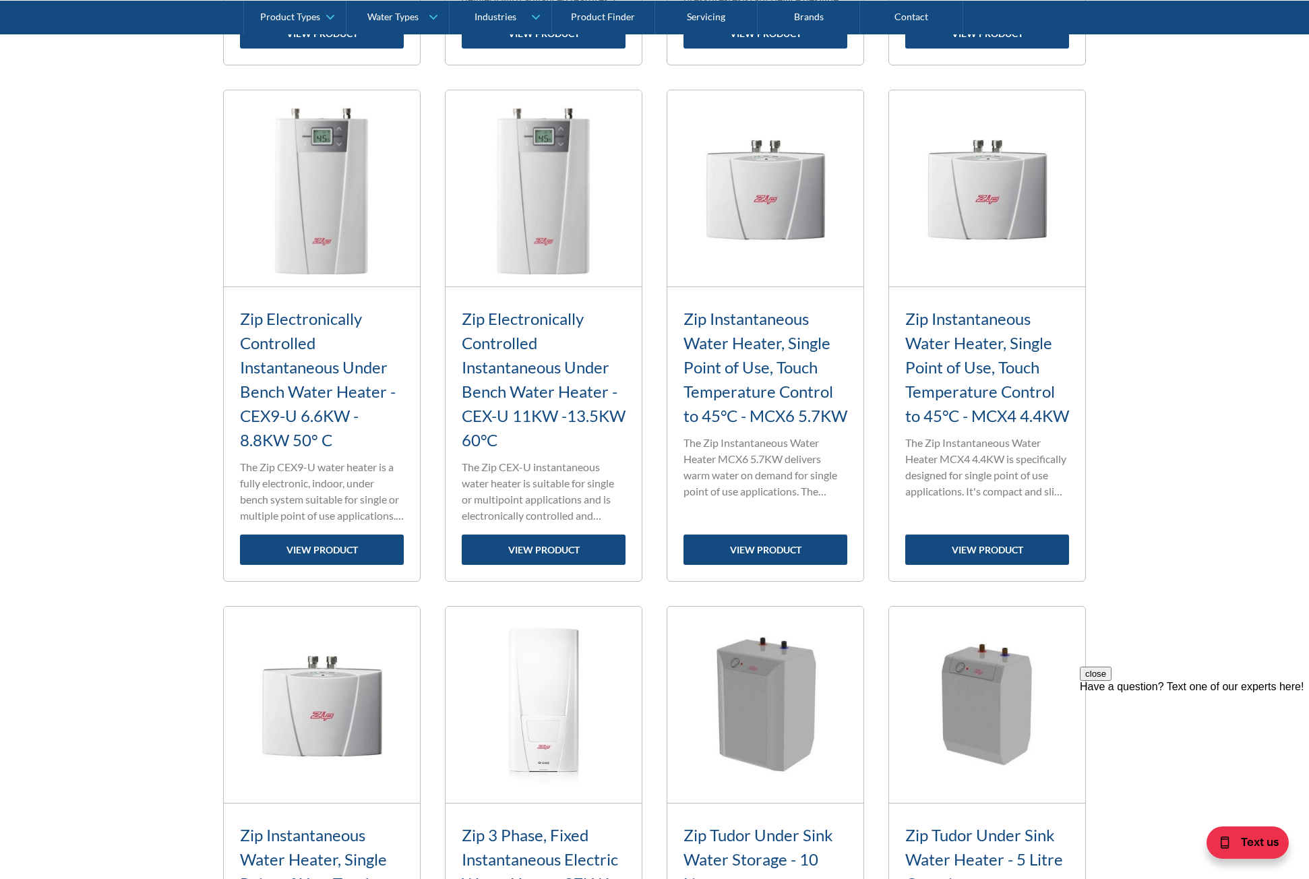
scroll to position [1349, 0]
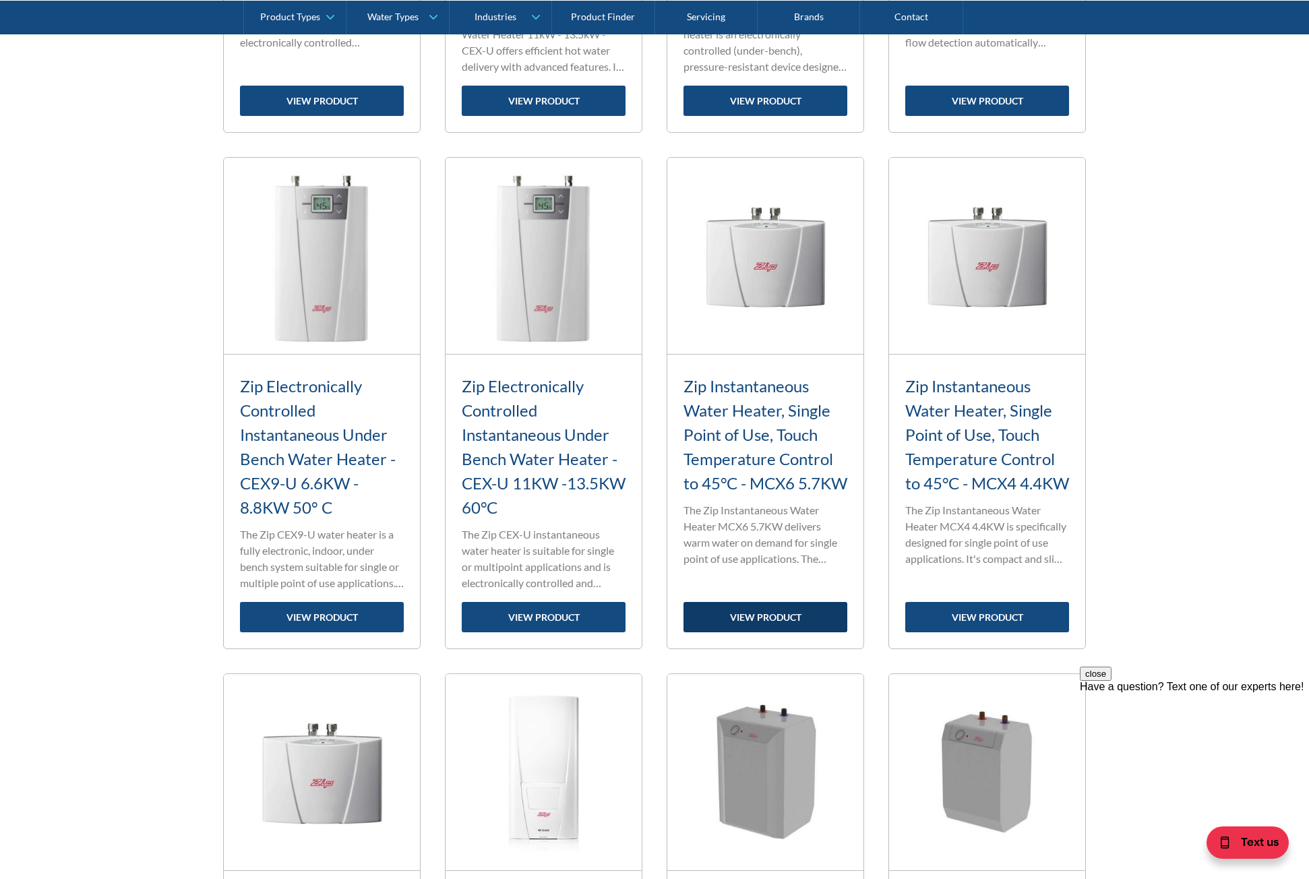
click at [746, 613] on link "view product" at bounding box center [766, 617] width 164 height 30
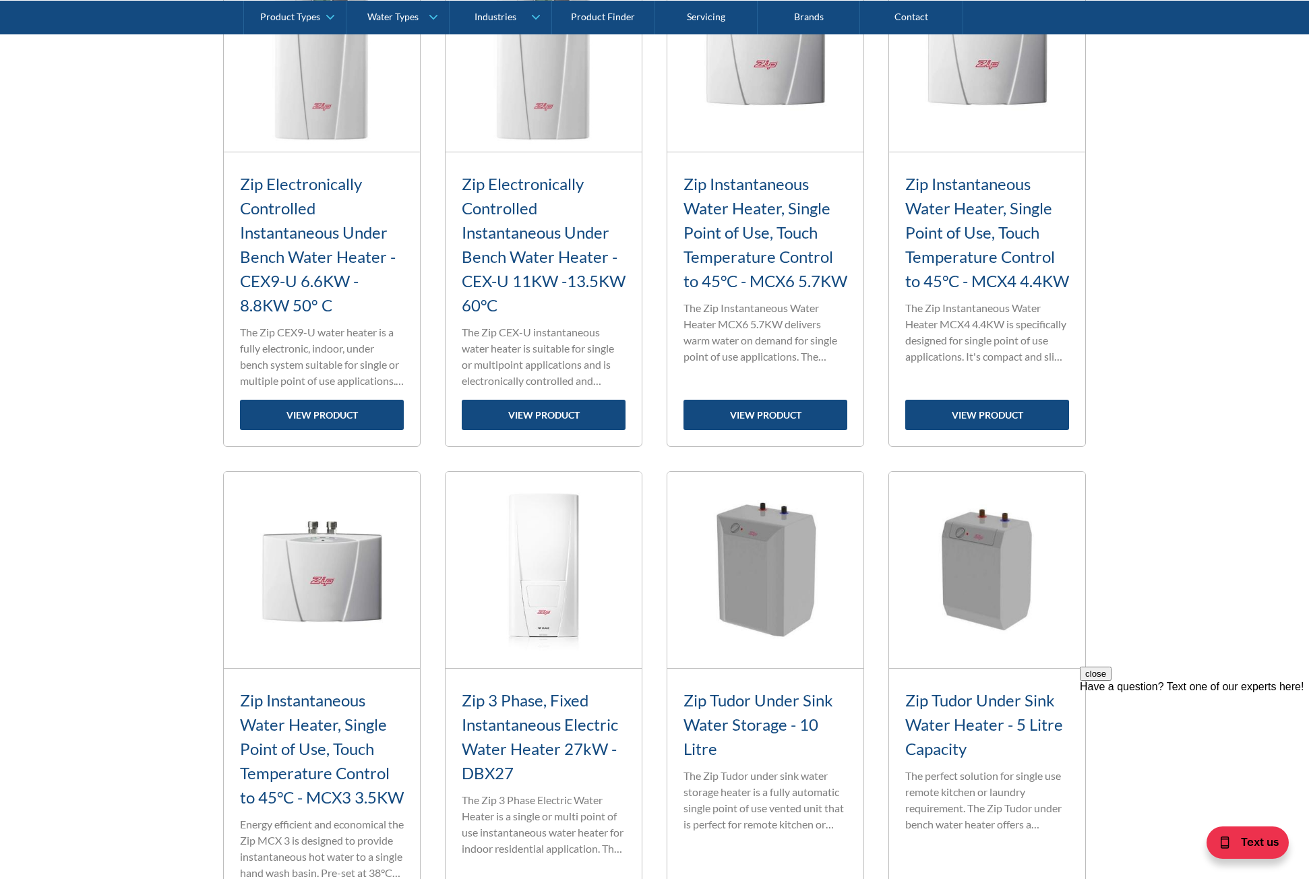
scroll to position [1686, 0]
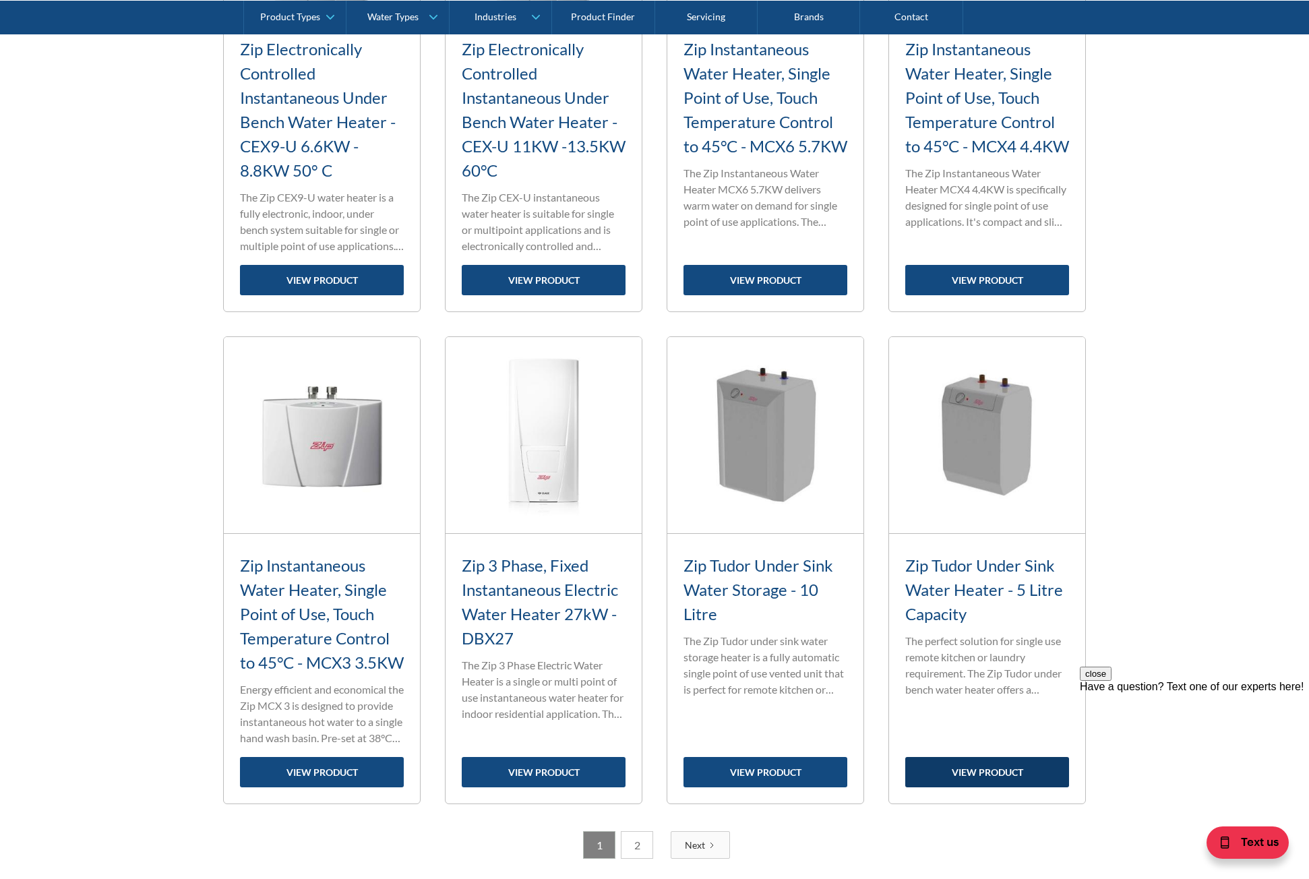
click at [972, 788] on link "view product" at bounding box center [988, 772] width 164 height 30
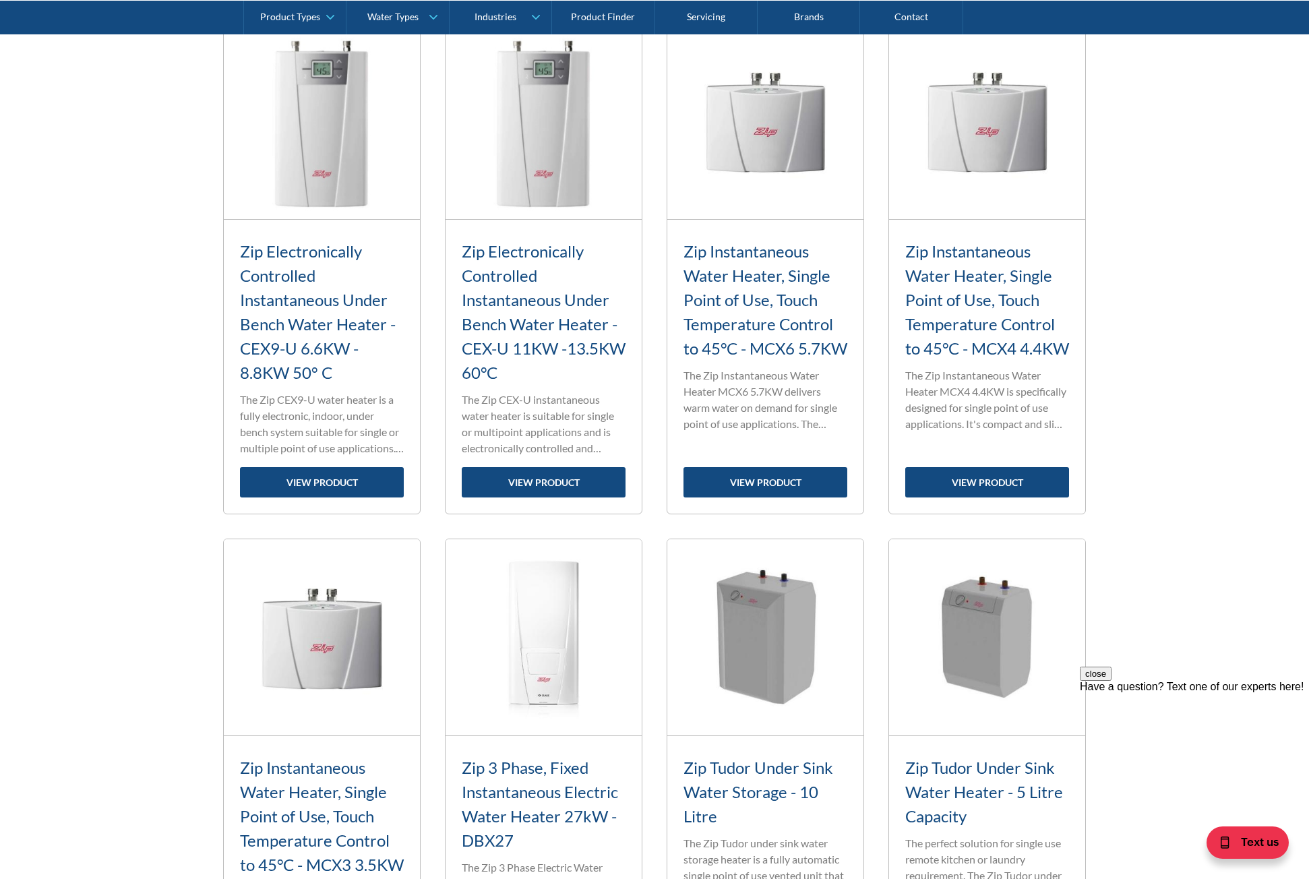
scroll to position [1416, 0]
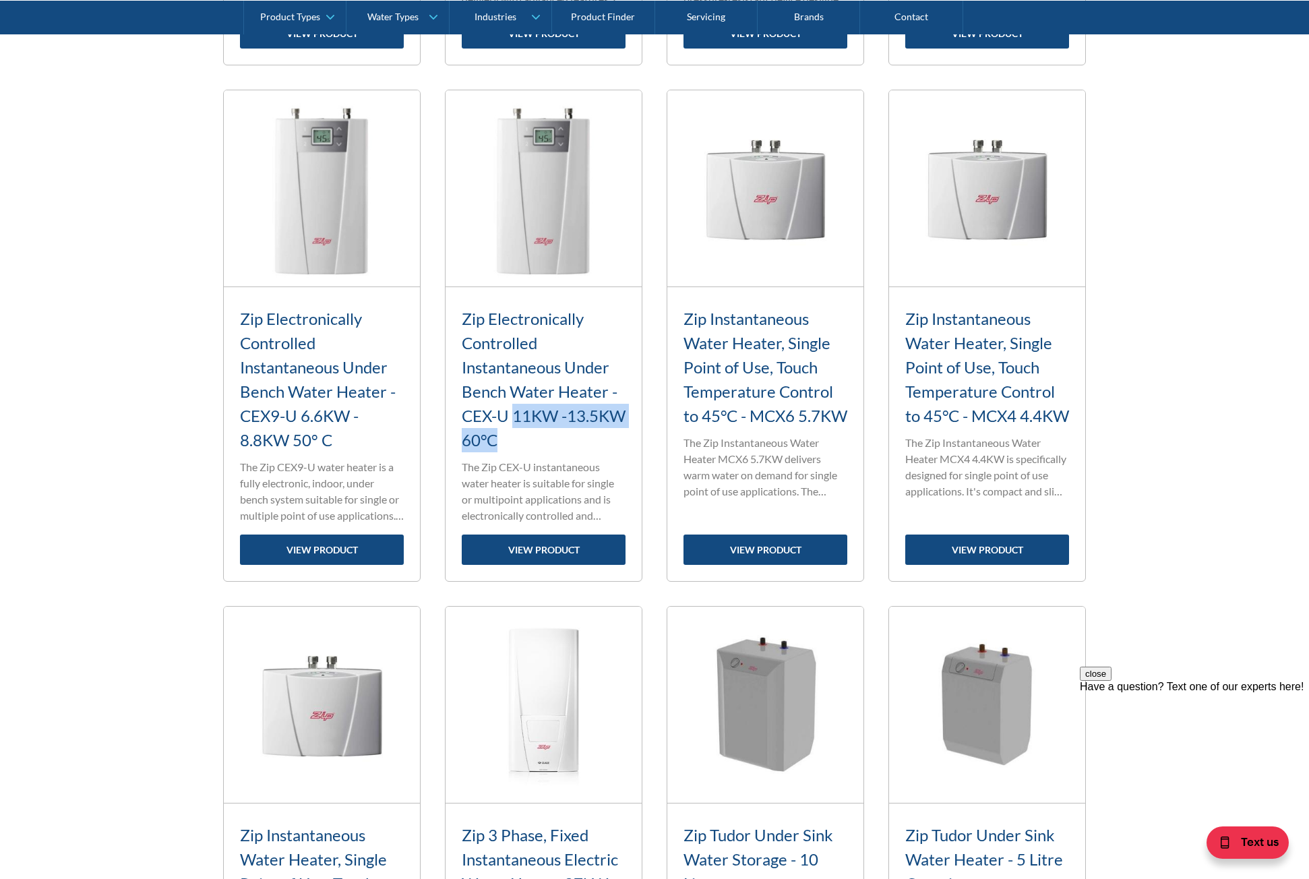
drag, startPoint x: 512, startPoint y: 418, endPoint x: 564, endPoint y: 440, distance: 56.2
click at [564, 440] on h3 "Zip Electronically Controlled Instantaneous Under Bench Water Heater - CEX-U 11…" at bounding box center [544, 380] width 164 height 146
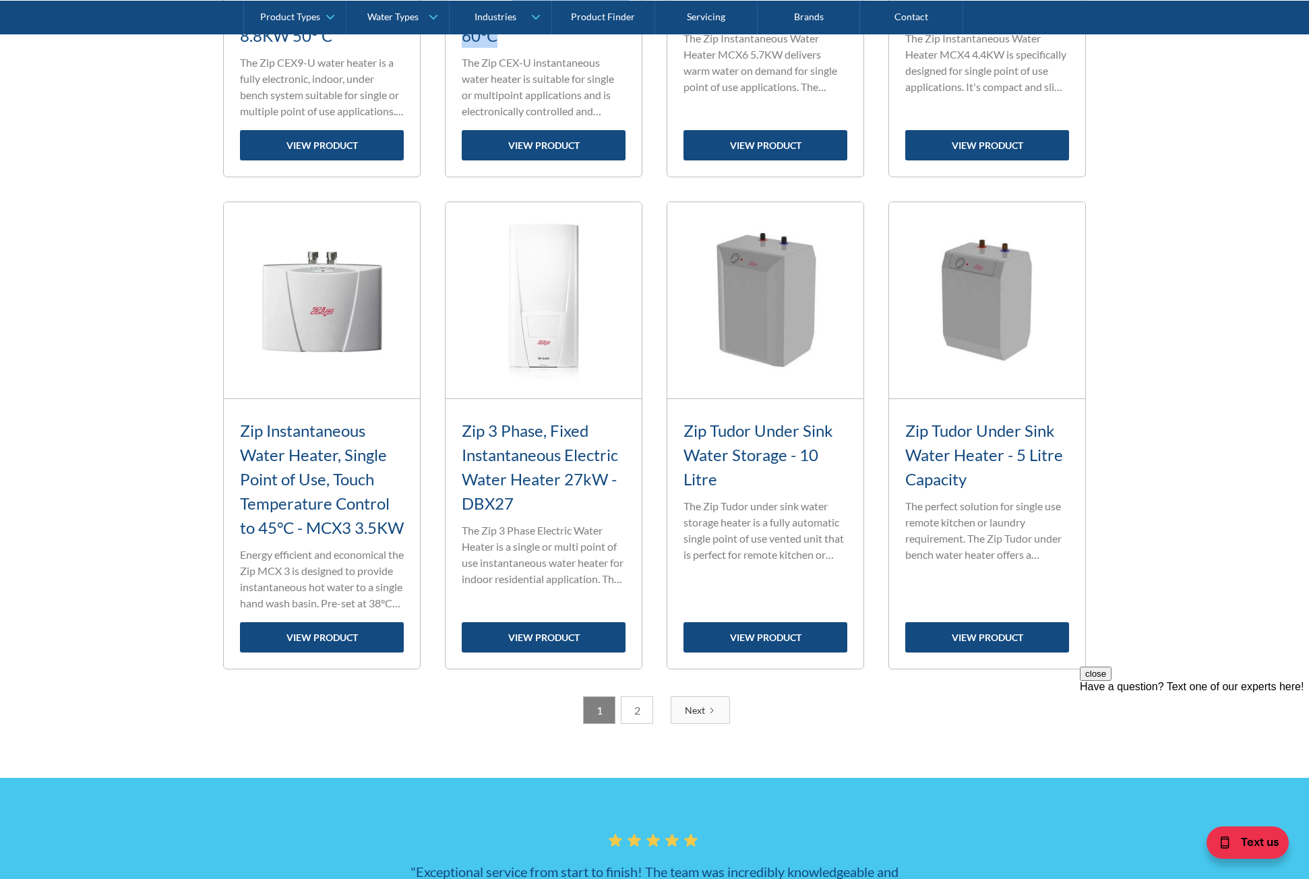
scroll to position [1483, 0]
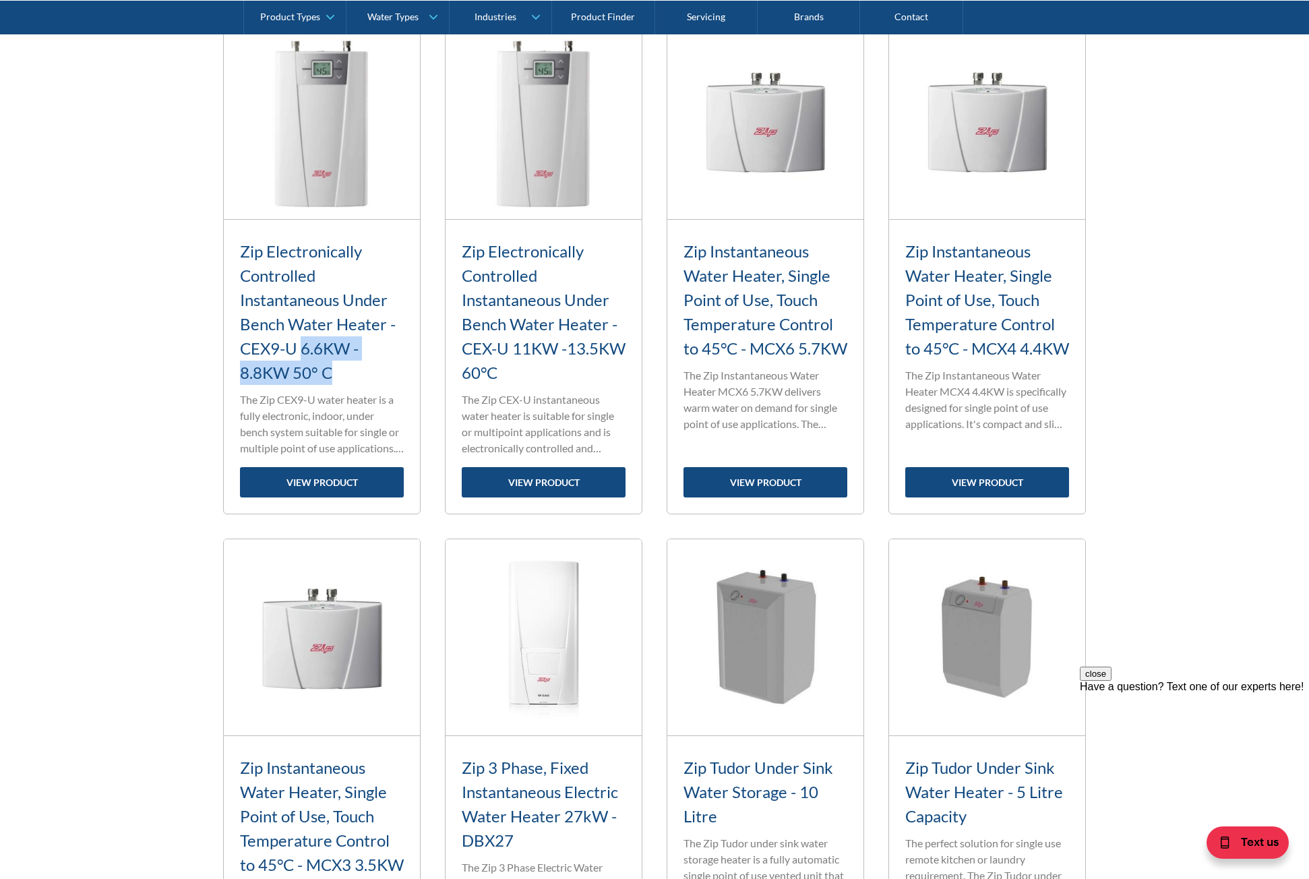
drag, startPoint x: 304, startPoint y: 347, endPoint x: 368, endPoint y: 376, distance: 70.3
click at [368, 376] on h3 "Zip Electronically Controlled Instantaneous Under Bench Water Heater - CEX9-U 6…" at bounding box center [322, 312] width 164 height 146
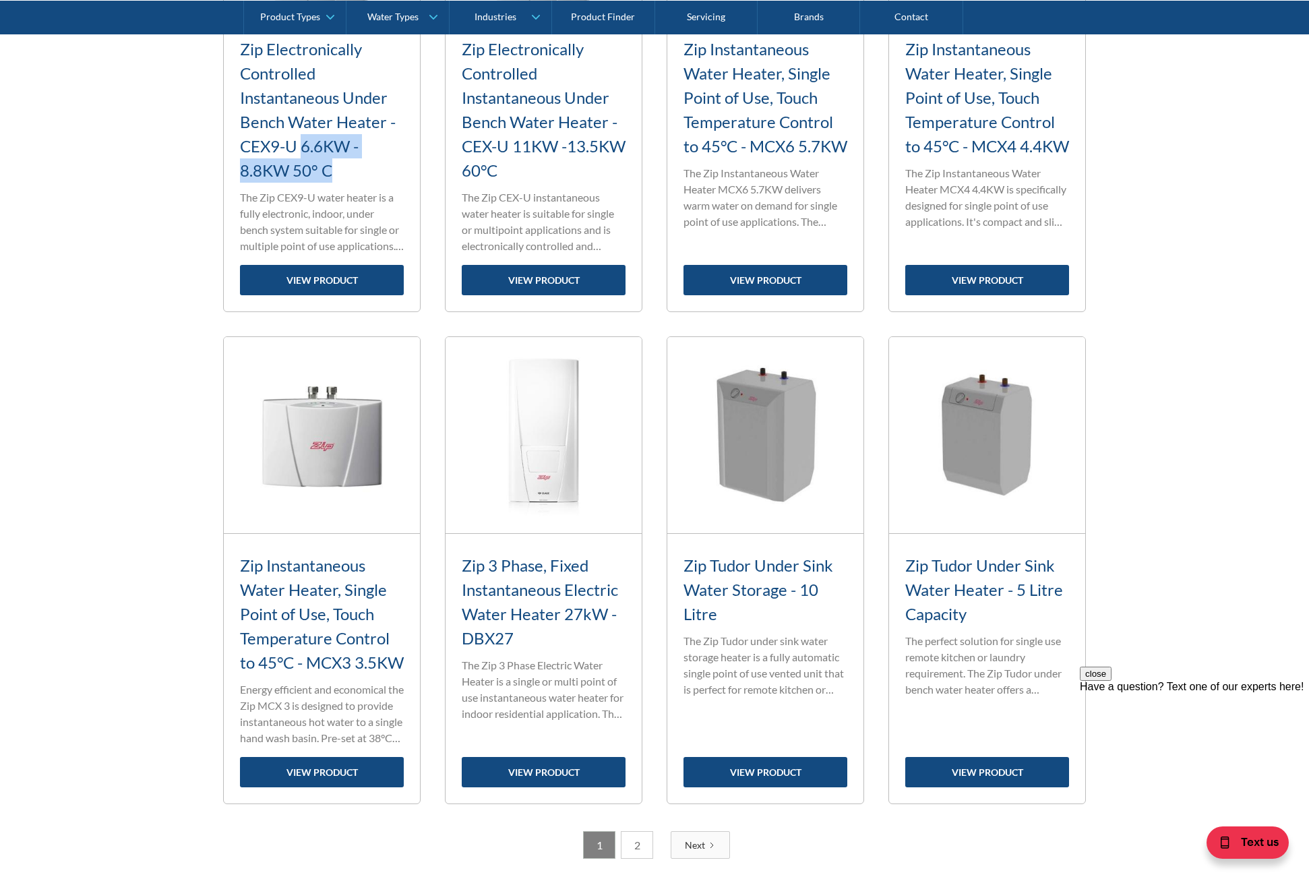
scroll to position [1753, 0]
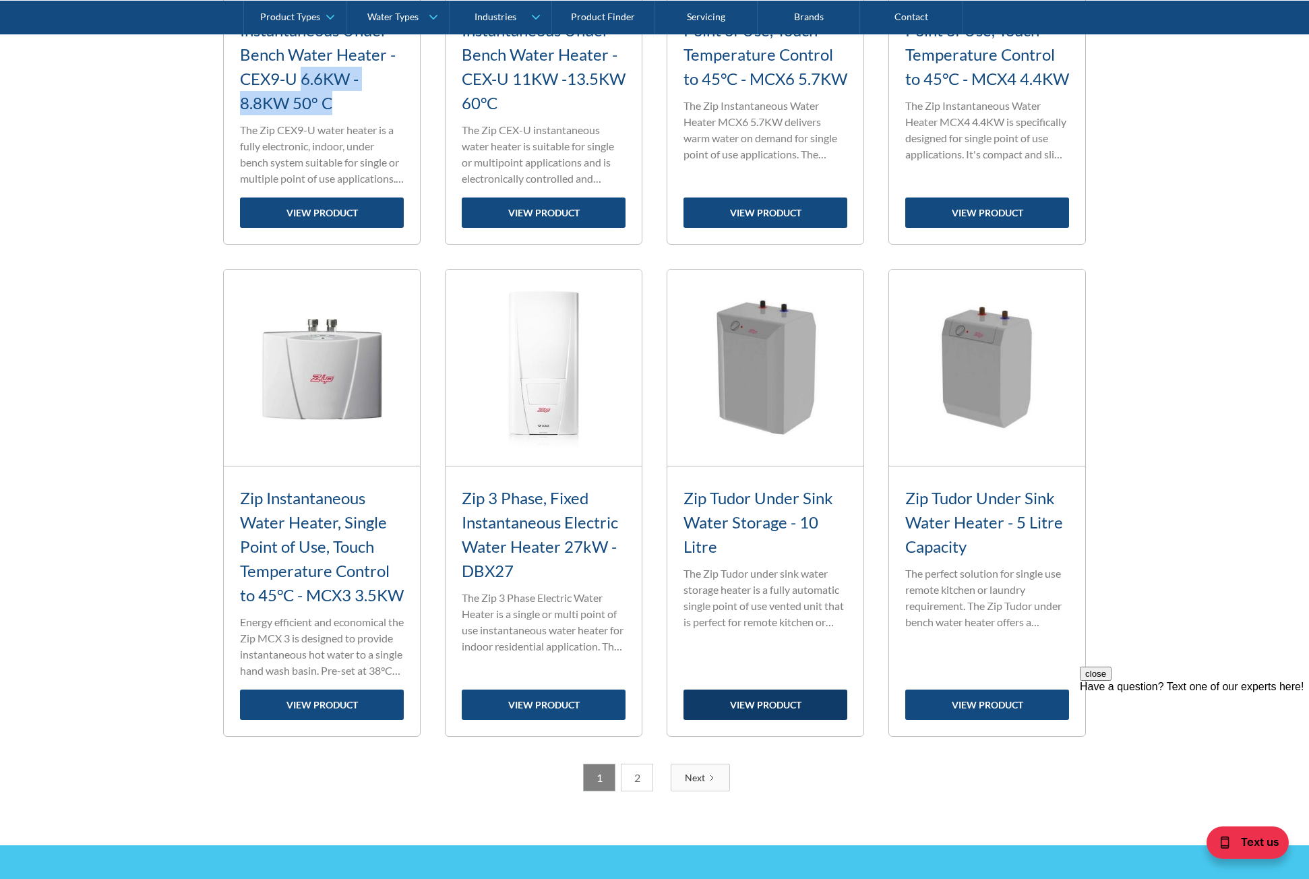
click at [765, 720] on link "view product" at bounding box center [766, 705] width 164 height 30
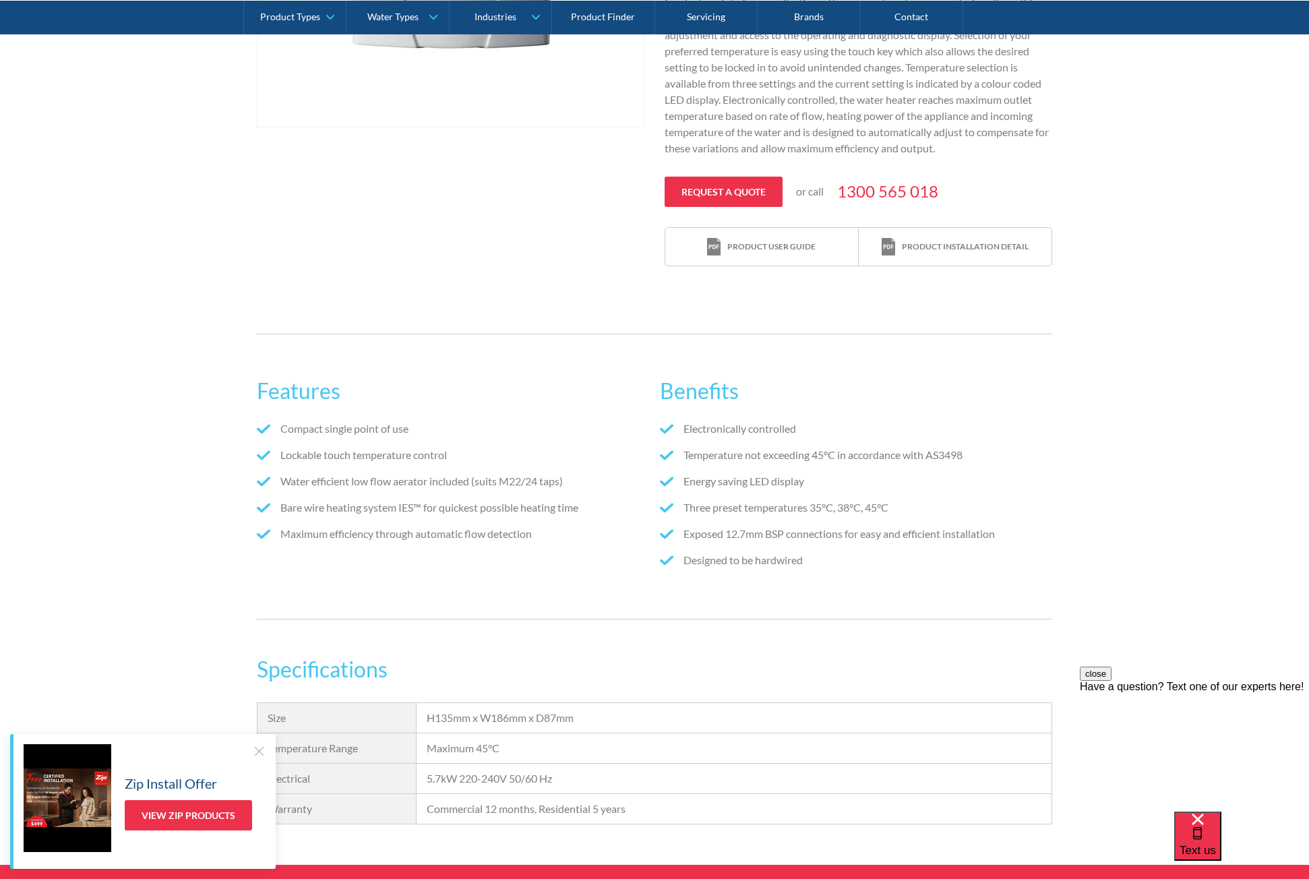
scroll to position [607, 0]
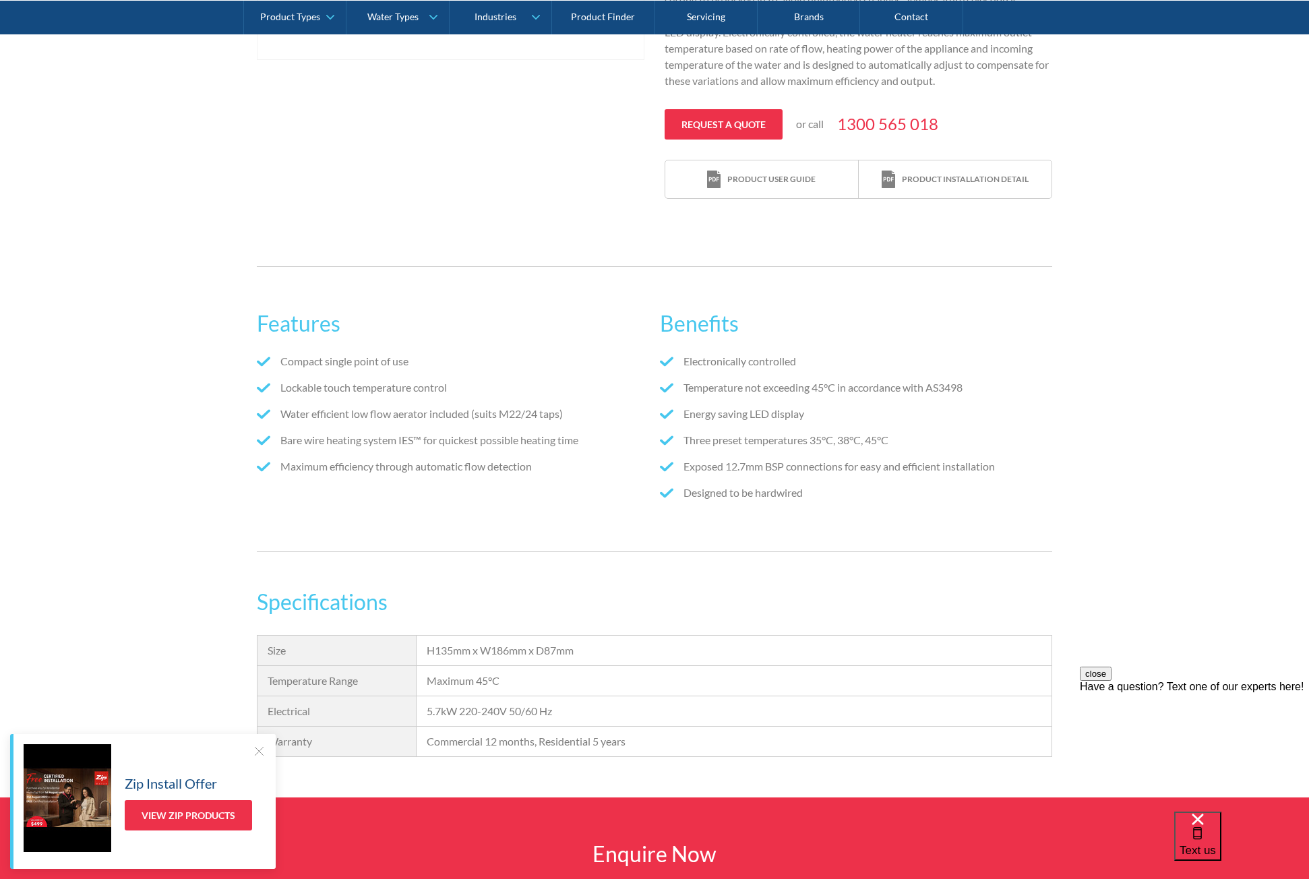
click at [264, 748] on div at bounding box center [258, 750] width 13 height 13
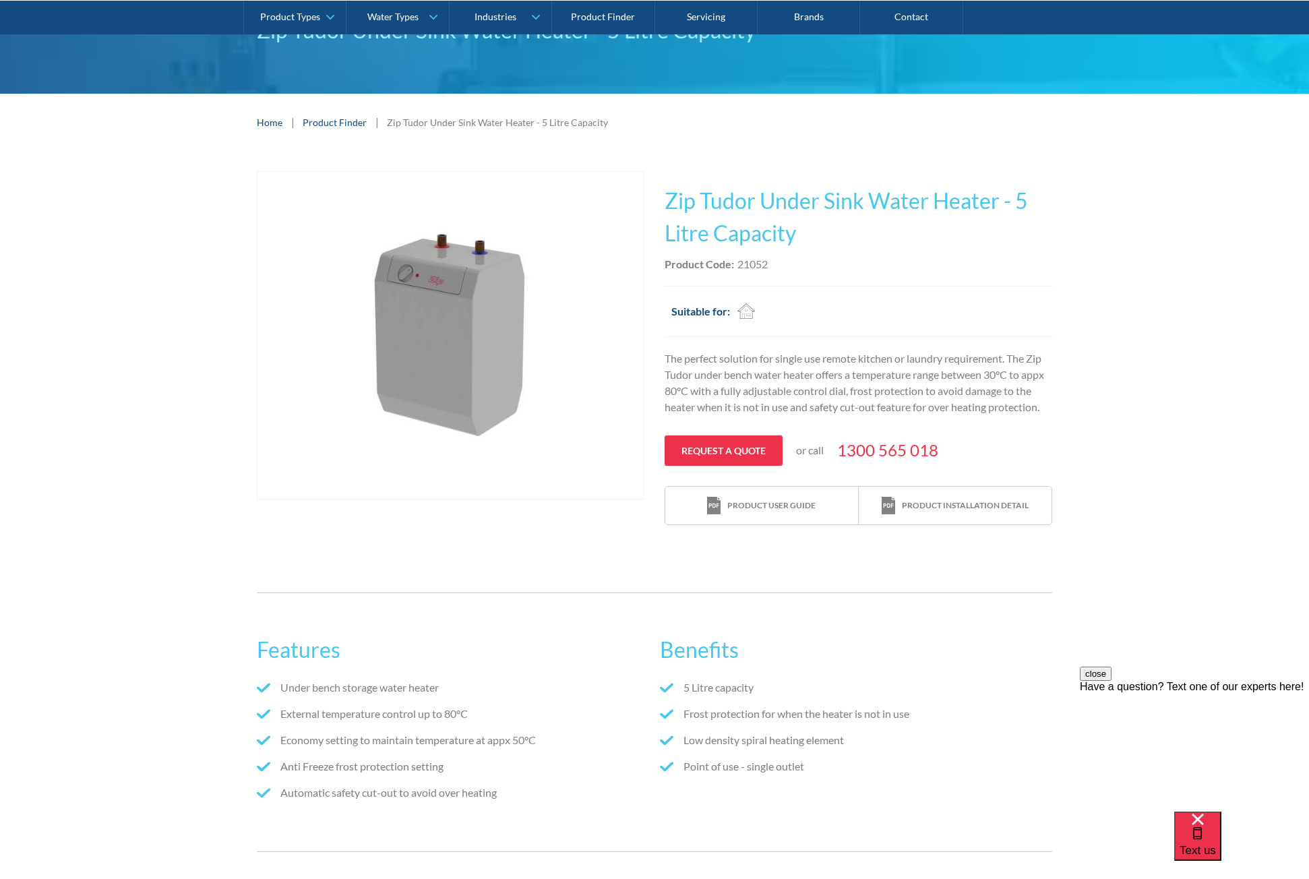
scroll to position [67, 0]
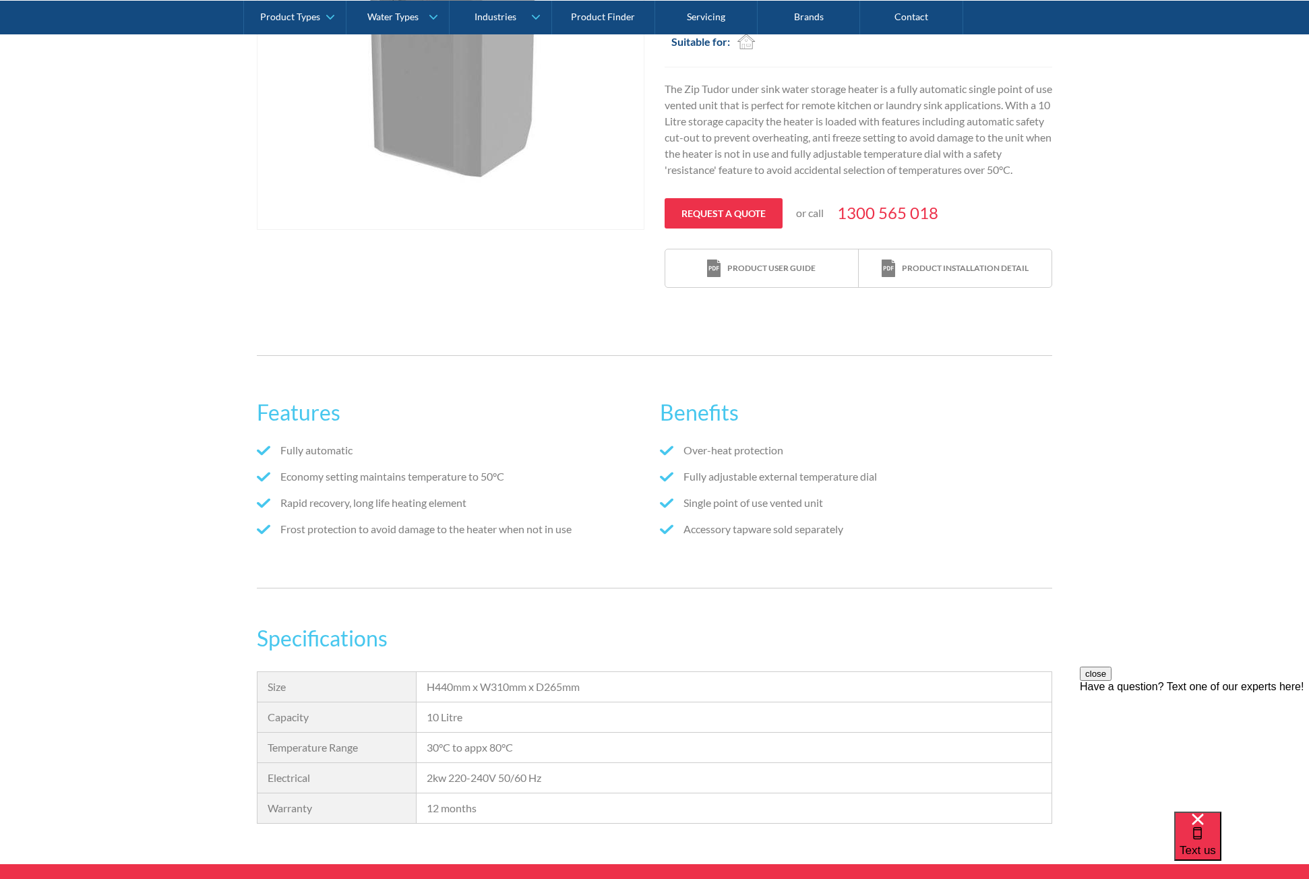
scroll to position [472, 0]
